Goal: Transaction & Acquisition: Purchase product/service

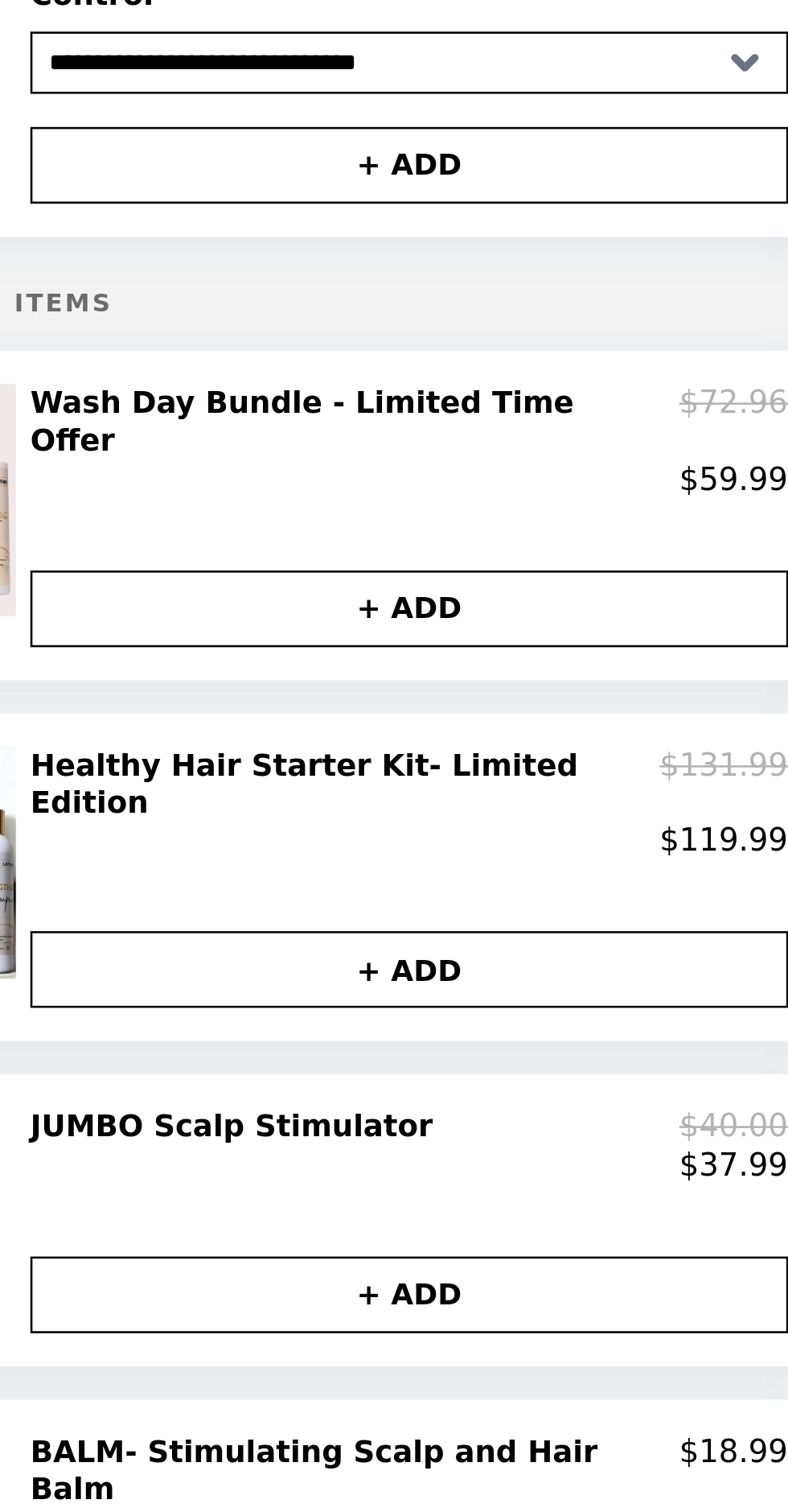
click at [341, 452] on div "Healthy Hair Starter Kit- Limited Edition $131.99" at bounding box center [267, 466] width 294 height 30
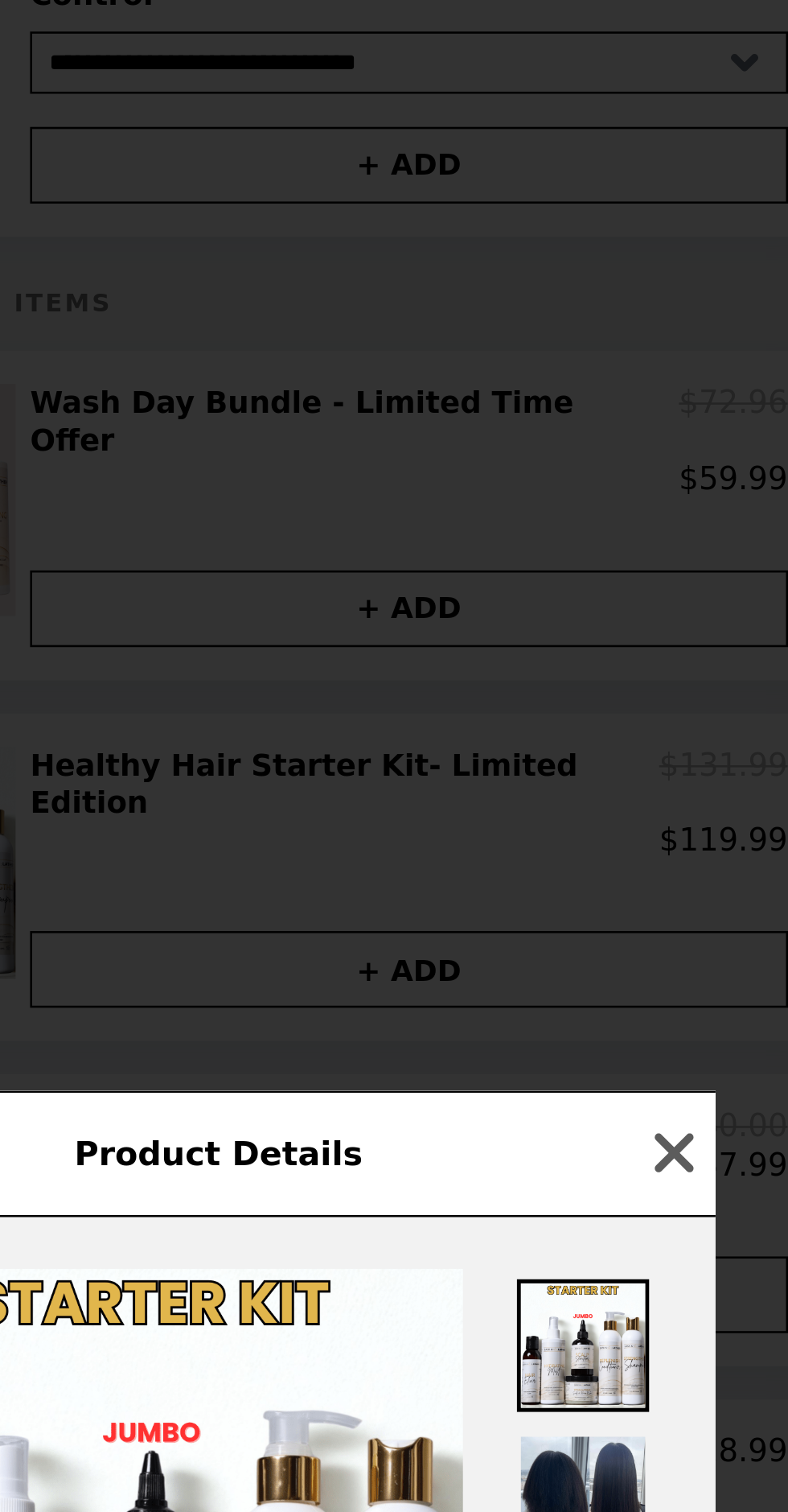
scroll to position [34, 0]
